Goal: Book appointment/travel/reservation

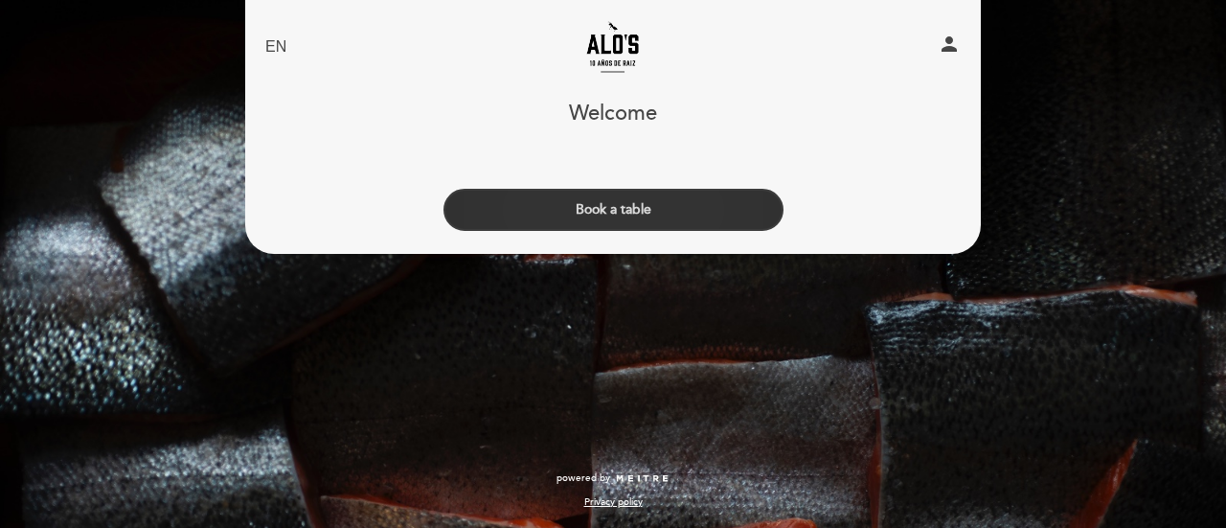
click at [724, 202] on button "Book a table" at bounding box center [613, 210] width 340 height 42
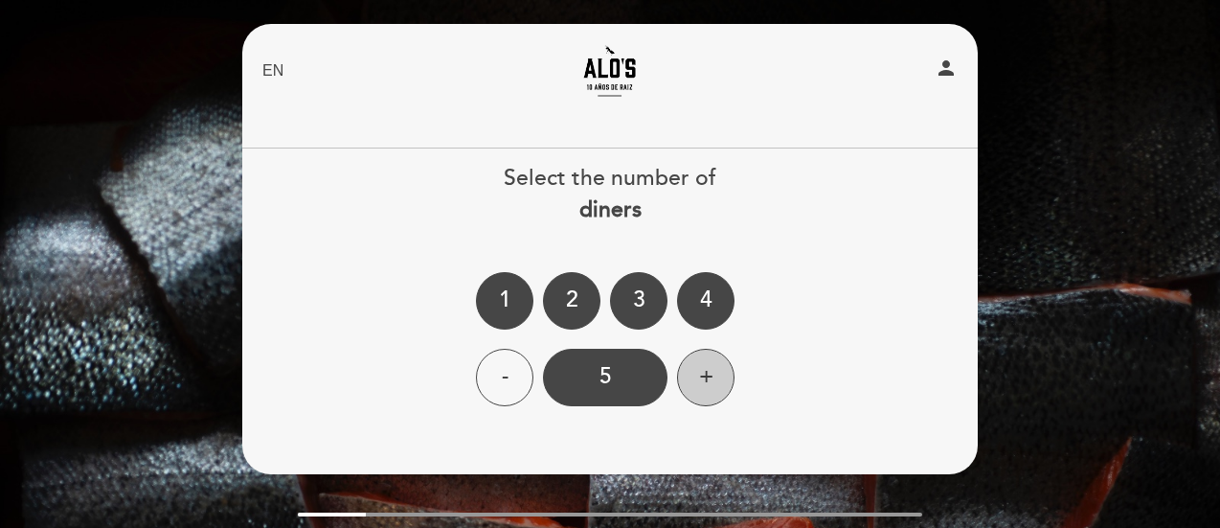
click at [706, 384] on div "+" at bounding box center [705, 377] width 57 height 57
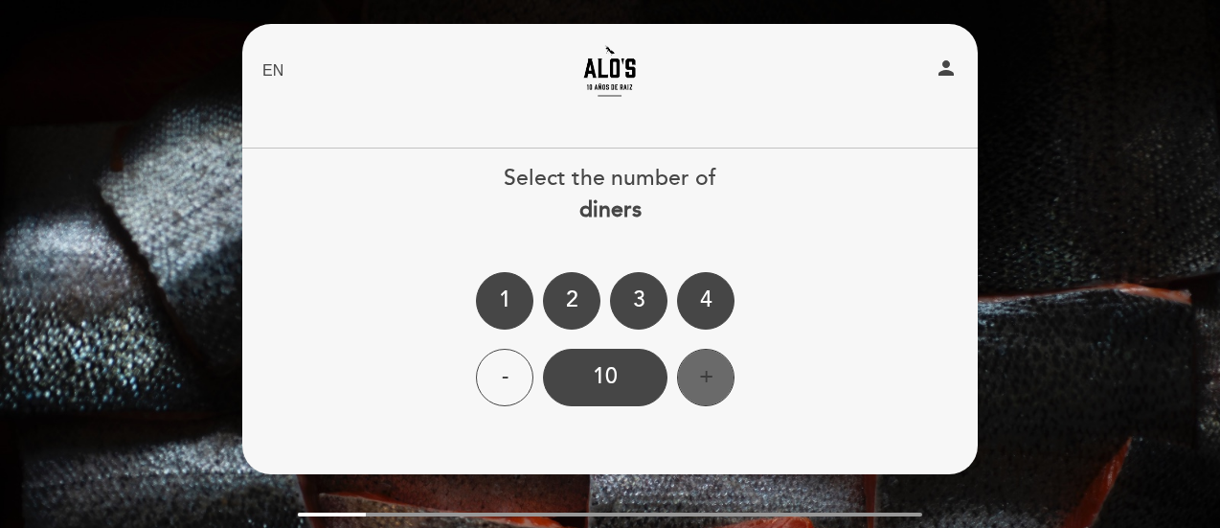
click at [706, 384] on div "+" at bounding box center [705, 377] width 57 height 57
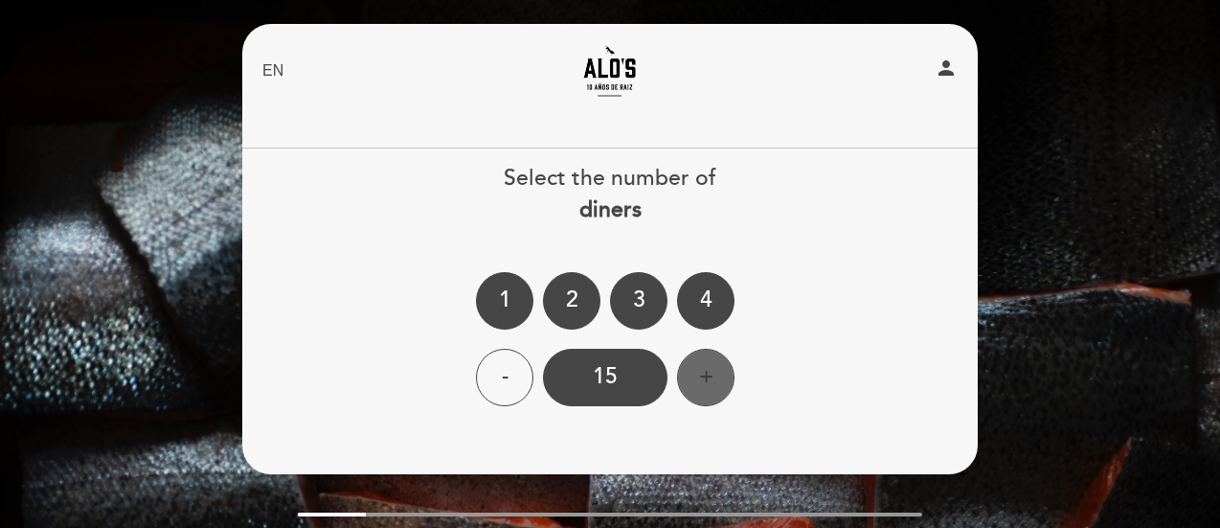
click at [706, 384] on div "+" at bounding box center [705, 377] width 57 height 57
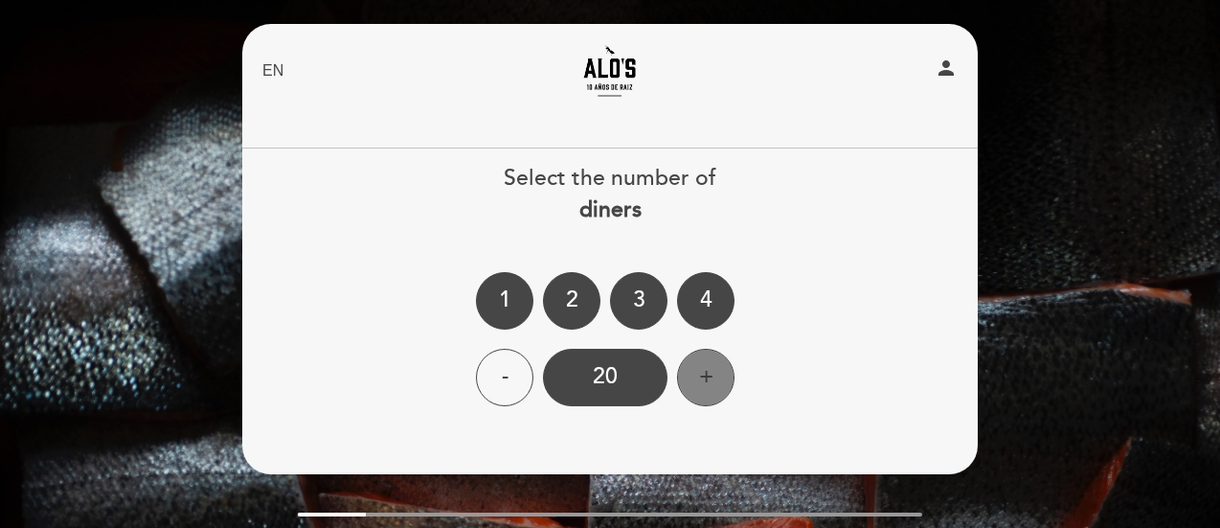
click at [706, 384] on div "+" at bounding box center [705, 377] width 57 height 57
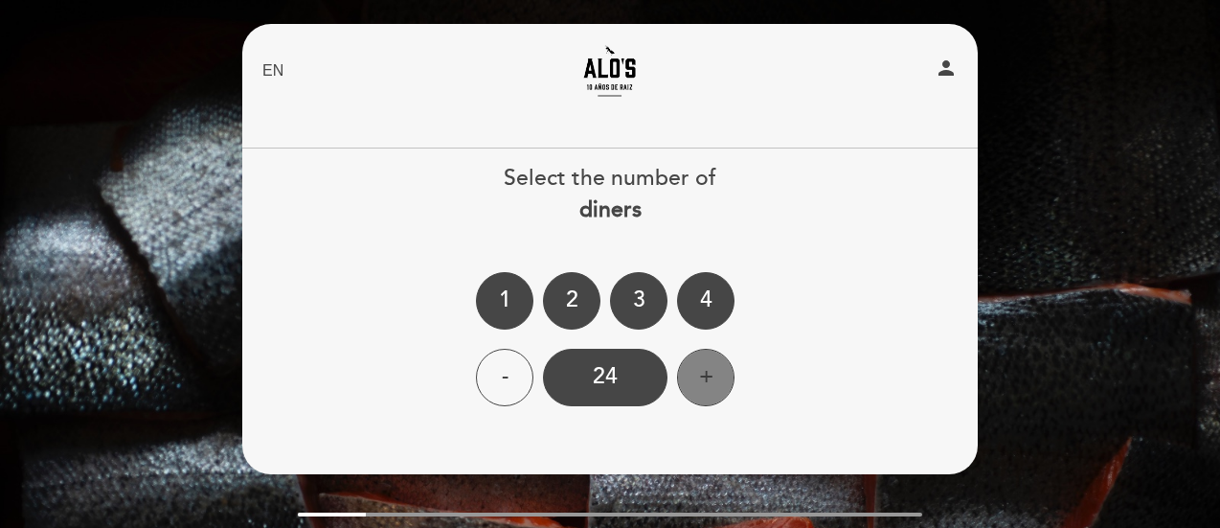
click at [706, 384] on div "+" at bounding box center [705, 377] width 57 height 57
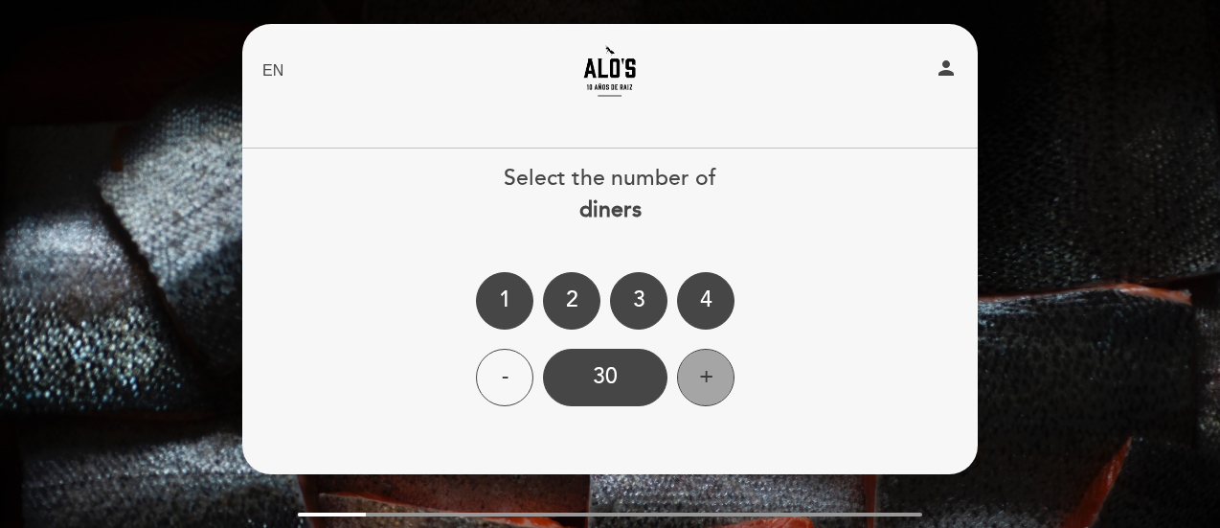
click at [706, 384] on div "+" at bounding box center [705, 377] width 57 height 57
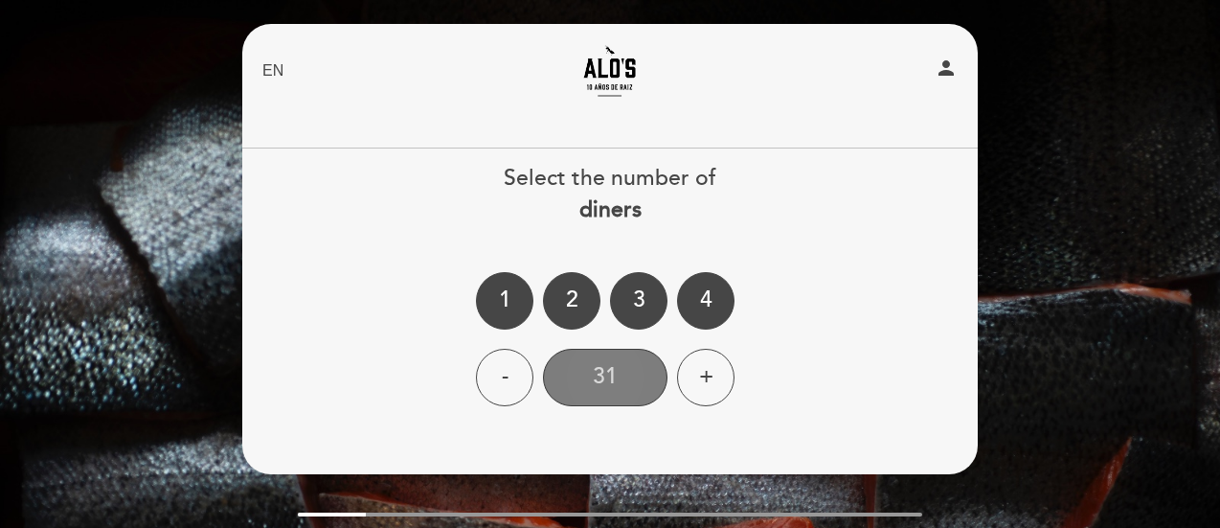
click at [647, 387] on div "31" at bounding box center [605, 377] width 124 height 57
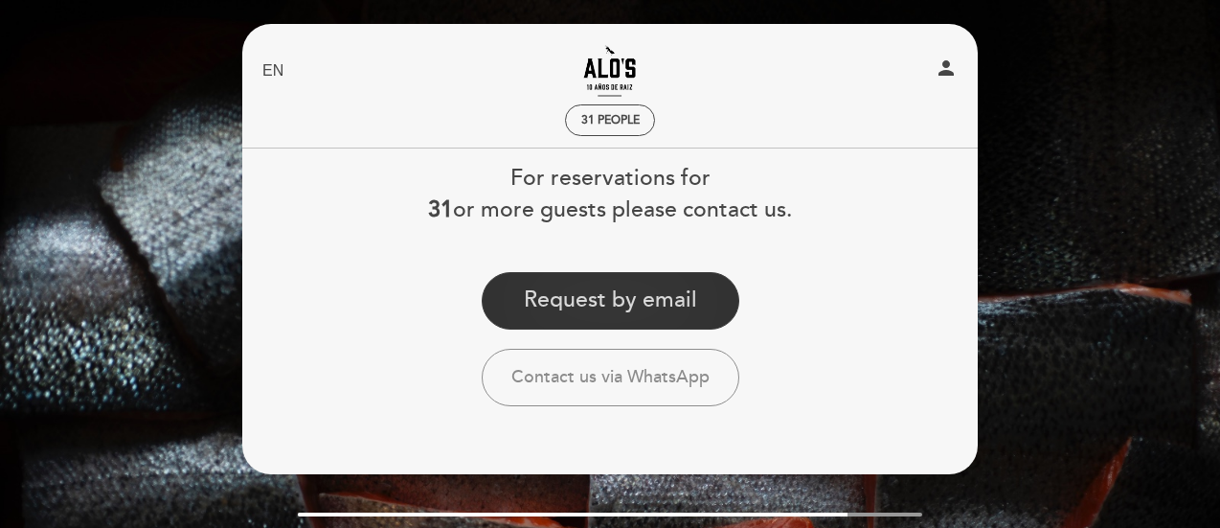
click at [647, 313] on button "Request by email" at bounding box center [611, 300] width 258 height 57
